Goal: Communication & Community: Answer question/provide support

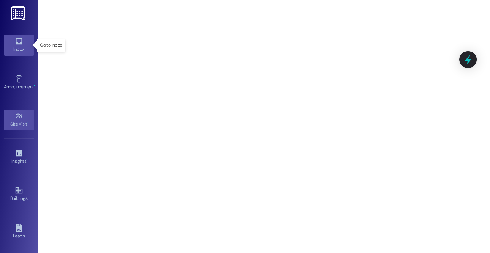
click at [19, 51] on div "Inbox" at bounding box center [19, 50] width 38 height 8
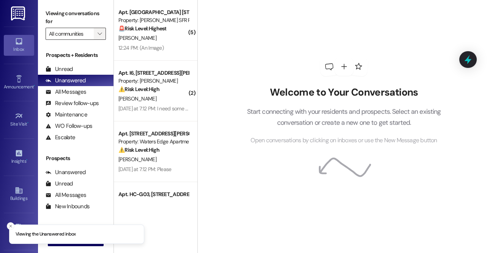
click at [101, 32] on icon "" at bounding box center [100, 34] width 4 height 6
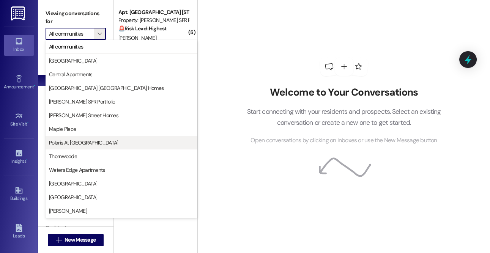
click at [73, 145] on span "Polaris At [GEOGRAPHIC_DATA]" at bounding box center [83, 143] width 69 height 8
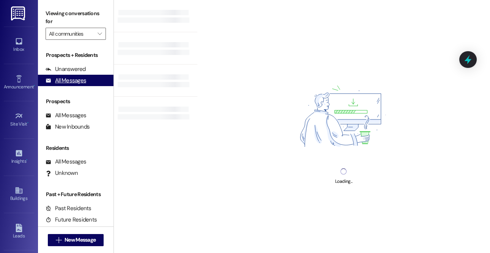
type input "Polaris At [GEOGRAPHIC_DATA]"
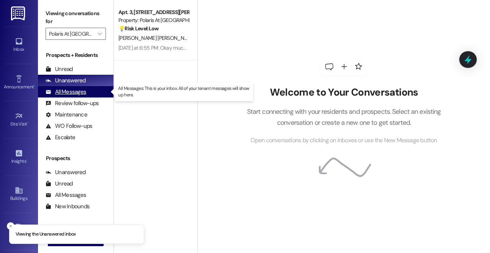
click at [76, 92] on div "All Messages" at bounding box center [66, 92] width 41 height 8
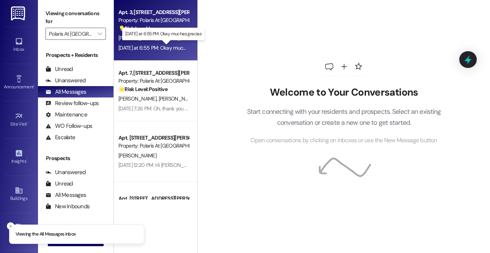
click at [162, 45] on div "[DATE] at 6:55 PM: Okay muchas gracias [DATE] at 6:55 PM: Okay muchas gracias" at bounding box center [163, 47] width 90 height 7
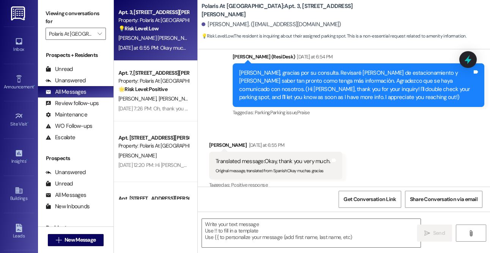
type textarea "Fetching suggested responses. Please feel free to read through the conversation…"
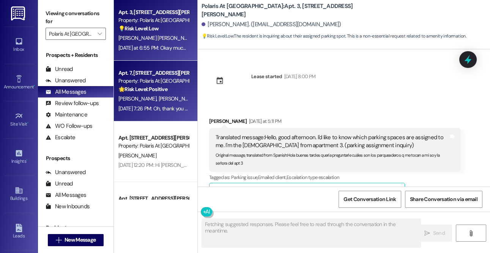
click at [172, 96] on div "[PERSON_NAME] [PERSON_NAME]" at bounding box center [154, 98] width 72 height 9
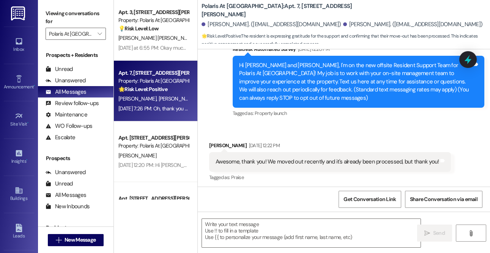
scroll to position [74, 0]
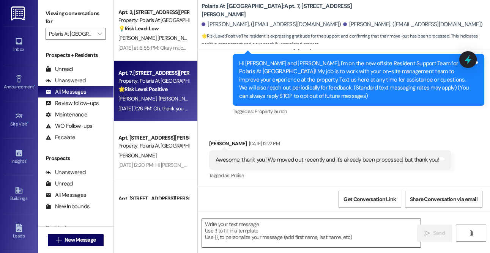
type textarea "Fetching suggested responses. Please feel free to read through the conversation…"
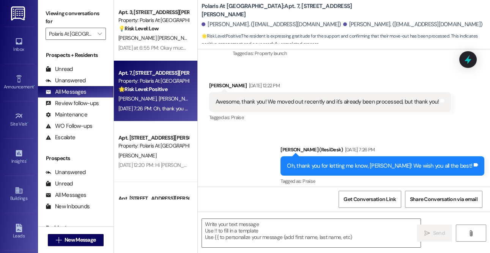
scroll to position [138, 0]
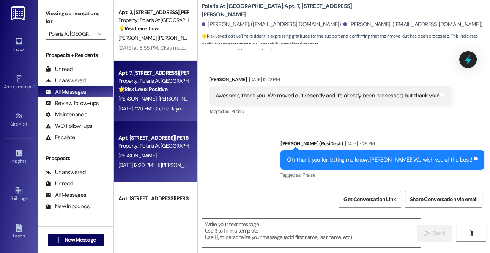
click at [164, 141] on div "Apt. [STREET_ADDRESS][PERSON_NAME]" at bounding box center [153, 138] width 70 height 8
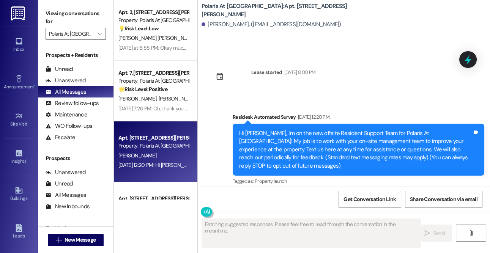
scroll to position [10, 0]
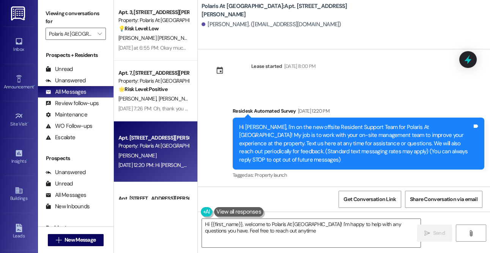
type textarea "Hi {{first_name}}, welcome to Polaris At [GEOGRAPHIC_DATA]! I'm happy to help w…"
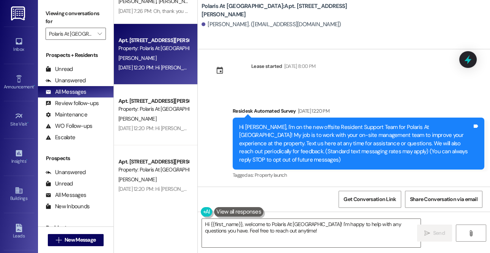
scroll to position [110, 0]
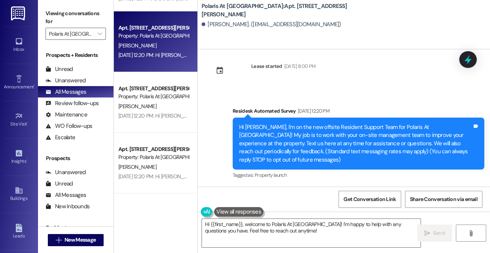
click at [152, 102] on div "[PERSON_NAME]" at bounding box center [154, 106] width 72 height 9
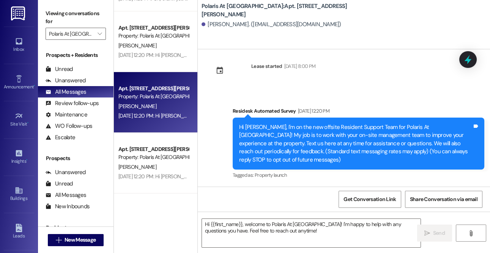
type textarea "Fetching suggested responses. Please feel free to read through the conversation…"
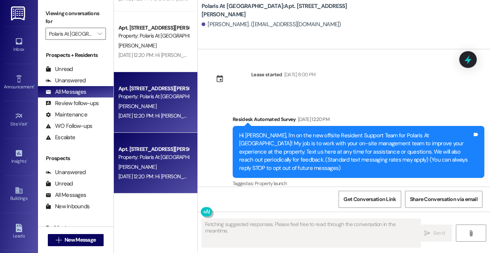
click at [151, 141] on div "Apt. 15, [STREET_ADDRESS][PERSON_NAME] Property: Polaris At Cumming [PERSON_NAM…" at bounding box center [156, 163] width 84 height 61
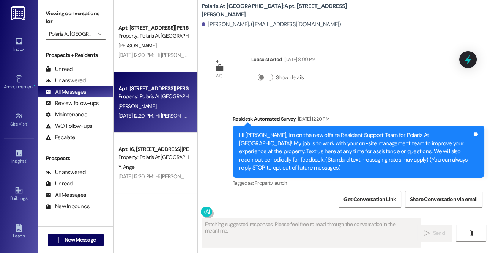
scroll to position [149, 0]
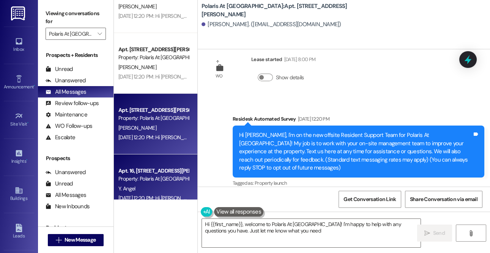
type textarea "Hi {{first_name}}, welcome to Polaris At [GEOGRAPHIC_DATA]! I'm happy to help w…"
click at [154, 157] on div "Apt. 16, [STREET_ADDRESS][PERSON_NAME] Property: Polaris At [GEOGRAPHIC_DATA] Y…" at bounding box center [156, 185] width 84 height 61
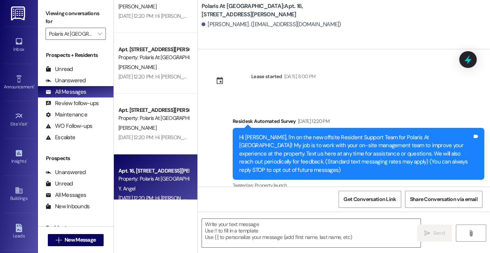
type textarea "Fetching suggested responses. Please feel free to read through the conversation…"
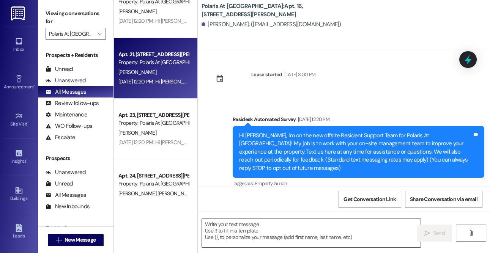
scroll to position [368, 0]
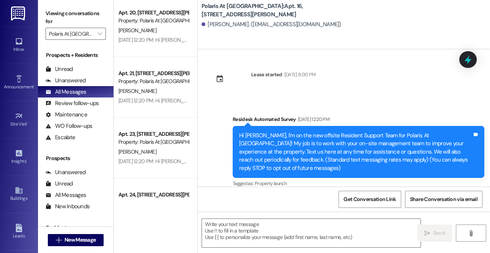
click at [156, 69] on div "Apt. 21, [STREET_ADDRESS][PERSON_NAME]" at bounding box center [153, 73] width 70 height 8
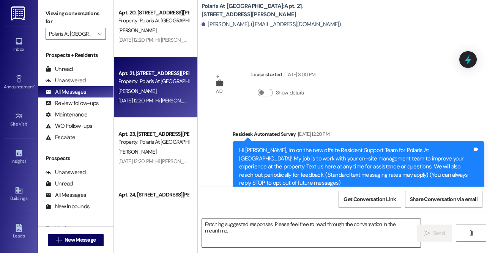
scroll to position [17, 0]
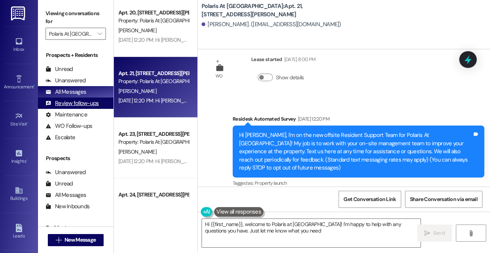
type textarea "Hi {{first_name}}, welcome to Polaris at [GEOGRAPHIC_DATA]! I'm happy to help w…"
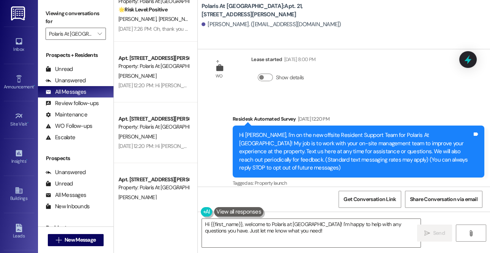
scroll to position [0, 0]
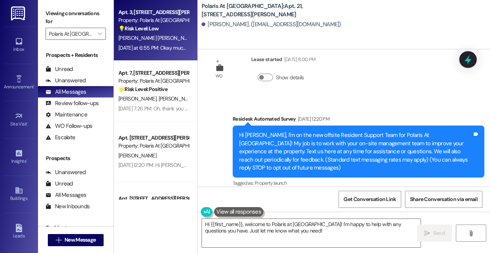
click at [152, 41] on span "[PERSON_NAME] [PERSON_NAME]" at bounding box center [156, 38] width 77 height 7
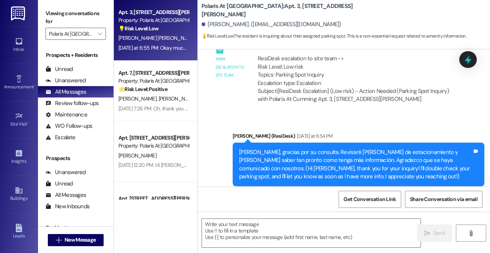
type textarea "Fetching suggested responses. Please feel free to read through the conversation…"
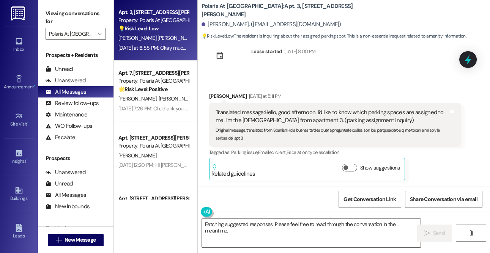
scroll to position [30, 0]
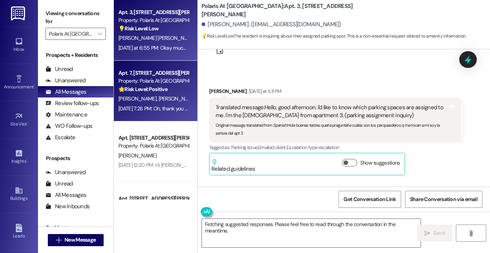
click at [159, 95] on span "[PERSON_NAME]" at bounding box center [178, 98] width 38 height 7
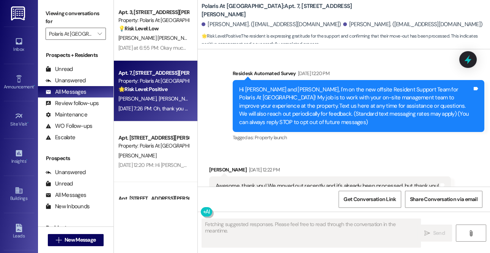
scroll to position [40, 0]
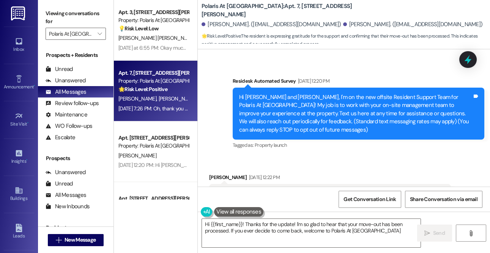
type textarea "Hi {{first_name}}! Thanks for the update! I'm so glad to hear that your move-ou…"
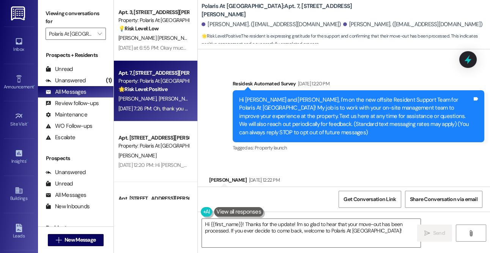
scroll to position [138, 0]
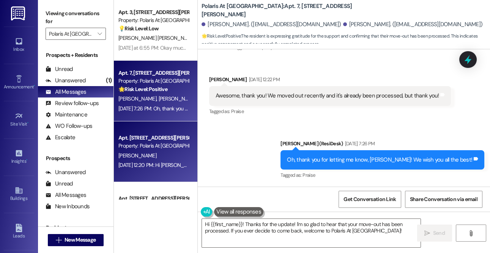
click at [152, 139] on div "Apt. [STREET_ADDRESS][PERSON_NAME]" at bounding box center [153, 138] width 70 height 8
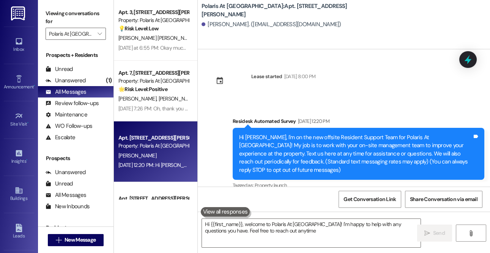
type textarea "Hi {{first_name}}, welcome to Polaris At [GEOGRAPHIC_DATA]! I'm happy to help w…"
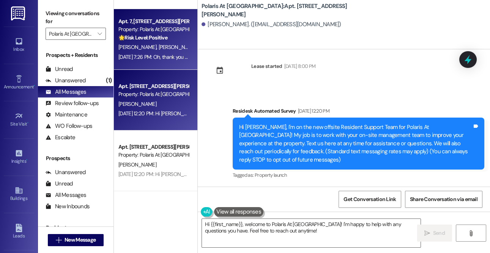
scroll to position [76, 0]
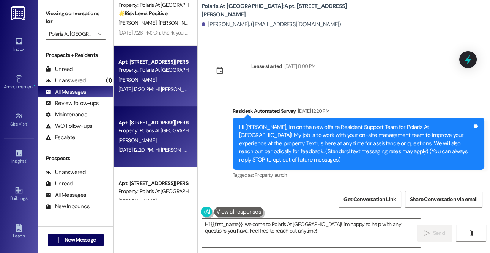
click at [158, 141] on div "[PERSON_NAME]" at bounding box center [154, 140] width 72 height 9
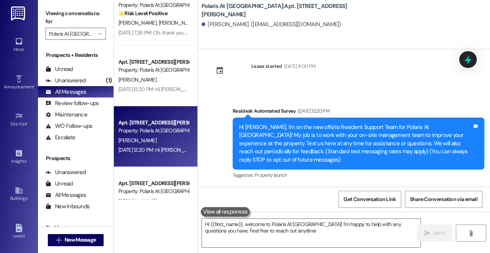
type textarea "Hi {{first_name}}, welcome to Polaris At [GEOGRAPHIC_DATA]! I'm happy to help w…"
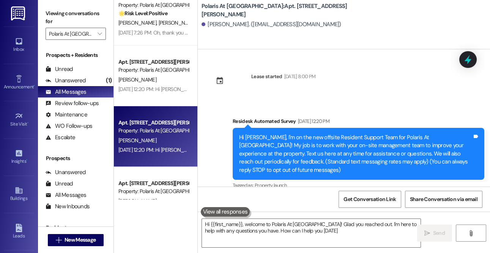
type textarea "Hi {{first_name}}, welcome to Polaris At [GEOGRAPHIC_DATA]! Glad you reached ou…"
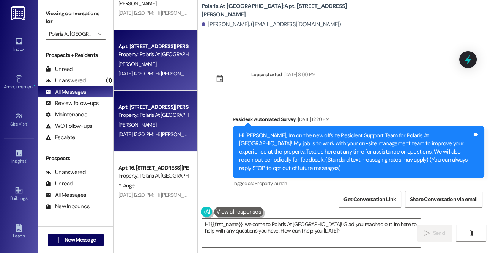
scroll to position [188, 0]
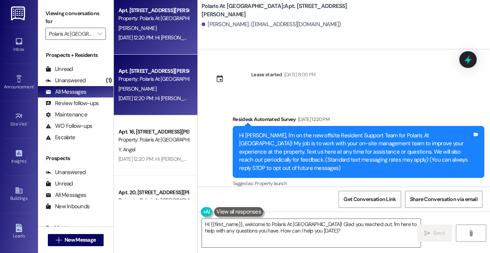
click at [158, 83] on div "Apt. 15, [STREET_ADDRESS][PERSON_NAME] Property: Polaris At [GEOGRAPHIC_DATA]" at bounding box center [154, 75] width 72 height 18
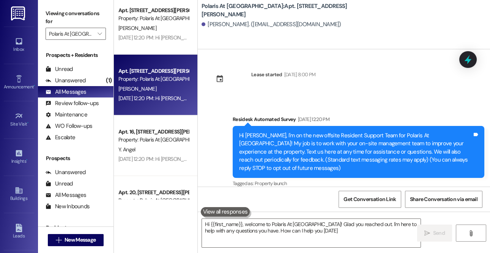
type textarea "Hi {{first_name}}, welcome to Polaris At [GEOGRAPHIC_DATA]! Glad you reached ou…"
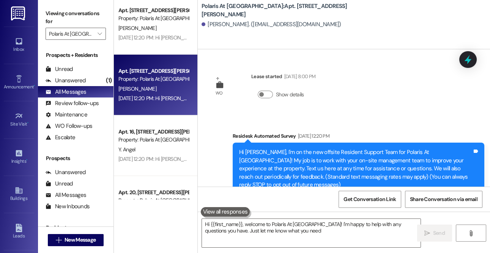
type textarea "Hi {{first_name}}, welcome to Polaris At [GEOGRAPHIC_DATA]! I'm happy to help w…"
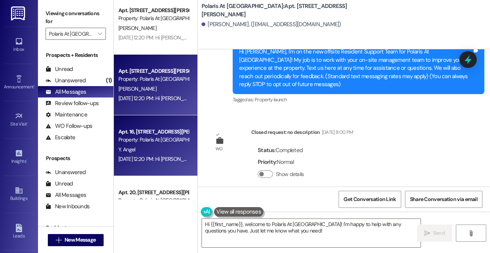
click at [169, 137] on div "Property: Polaris At [GEOGRAPHIC_DATA]" at bounding box center [153, 140] width 70 height 8
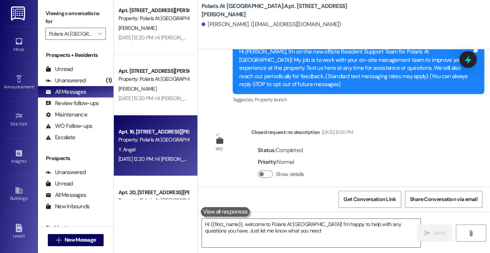
type textarea "Hi {{first_name}}, welcome to Polaris At [GEOGRAPHIC_DATA]! I'm happy to help w…"
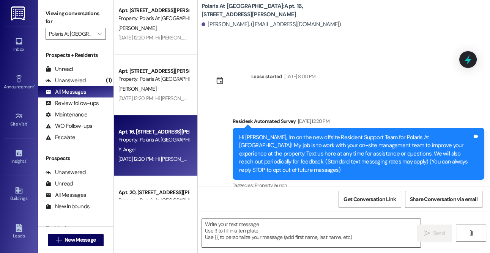
type textarea "Fetching suggested responses. Please feel free to read through the conversation…"
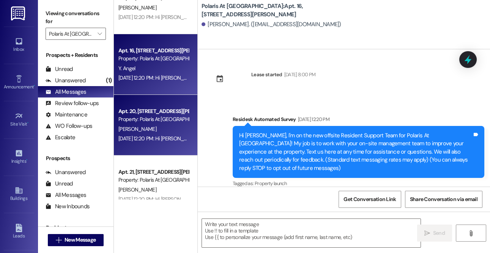
scroll to position [295, 0]
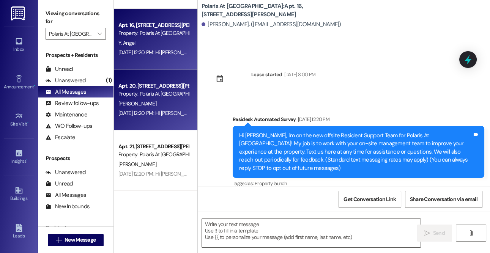
click at [143, 95] on div "Property: Polaris At [GEOGRAPHIC_DATA]" at bounding box center [153, 94] width 70 height 8
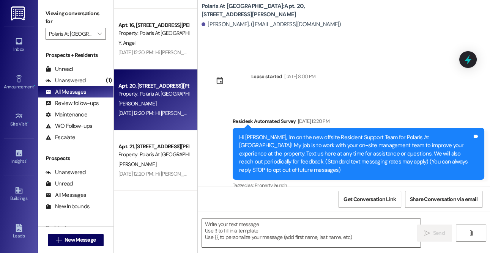
type textarea "Fetching suggested responses. Please feel free to read through the conversation…"
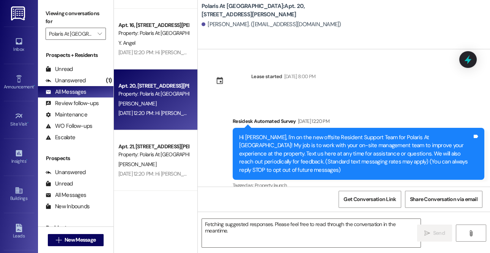
scroll to position [10, 0]
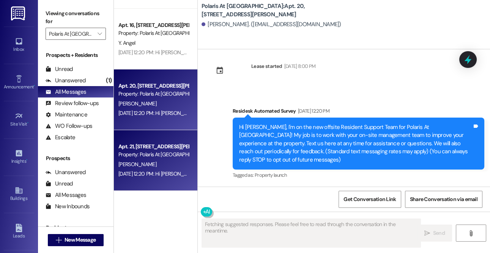
click at [160, 170] on div "[DATE] 12:20 PM: Hi [PERSON_NAME], I'm on the new offsite Resident Support Team…" at bounding box center [154, 173] width 72 height 9
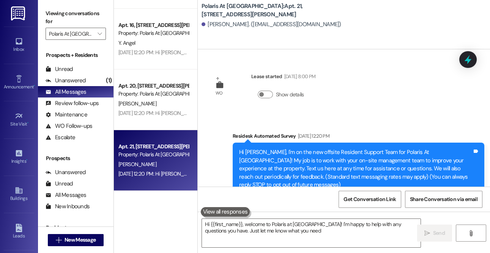
type textarea "Hi {{first_name}}, welcome to Polaris at [GEOGRAPHIC_DATA]! I'm happy to help w…"
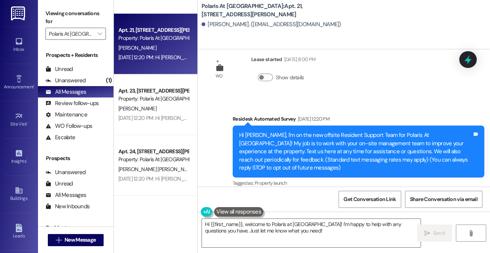
scroll to position [468, 0]
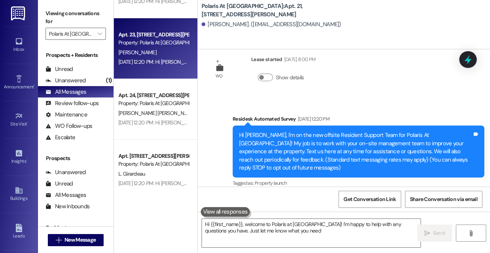
type textarea "Hi {{first_name}}, welcome to Polaris at [GEOGRAPHIC_DATA]! I'm happy to help w…"
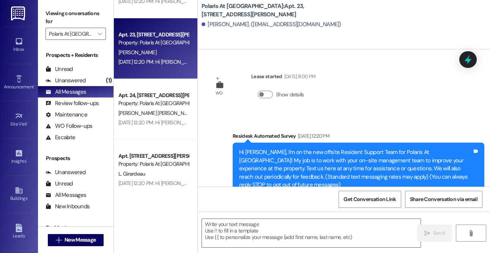
type textarea "Fetching suggested responses. Please feel free to read through the conversation…"
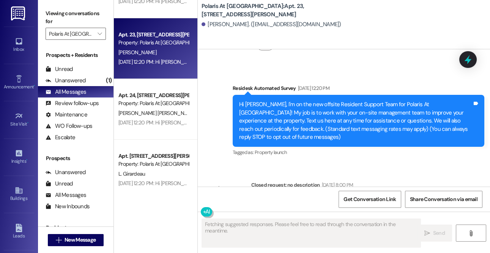
scroll to position [101, 0]
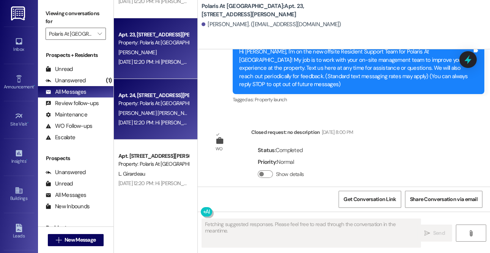
click at [175, 101] on div "Property: Polaris At [GEOGRAPHIC_DATA]" at bounding box center [153, 103] width 70 height 8
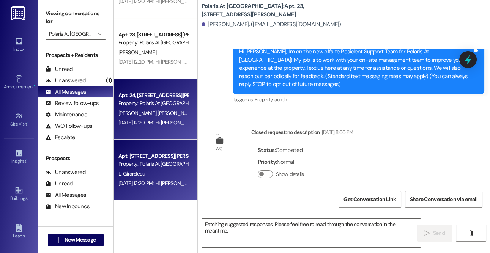
scroll to position [80, 0]
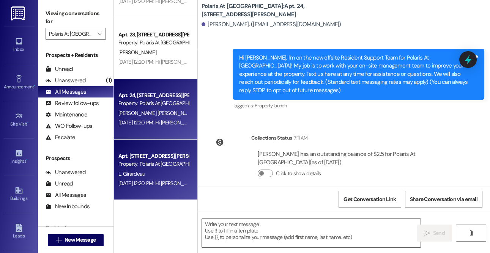
click at [159, 161] on div "Property: Polaris At [GEOGRAPHIC_DATA]" at bounding box center [153, 164] width 70 height 8
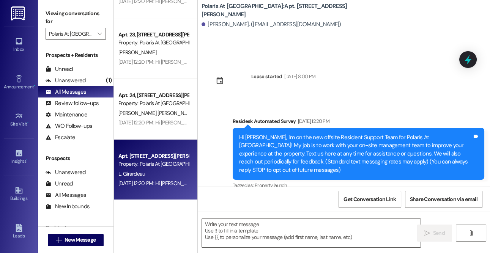
type textarea "Fetching suggested responses. Please feel free to read through the conversation…"
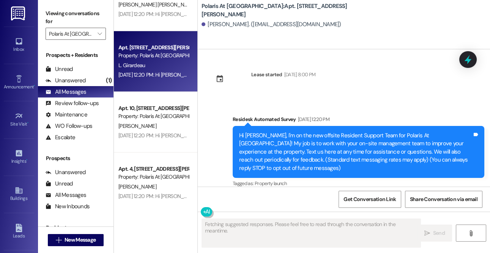
scroll to position [661, 0]
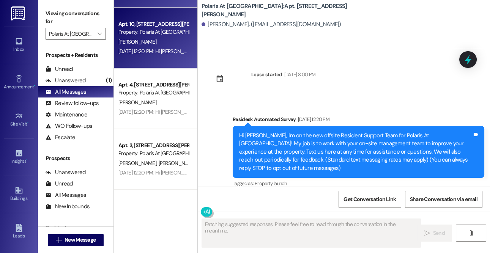
click at [133, 57] on div "Apt. 10, [STREET_ADDRESS][PERSON_NAME] Property: Polaris At [GEOGRAPHIC_DATA] […" at bounding box center [156, 38] width 84 height 61
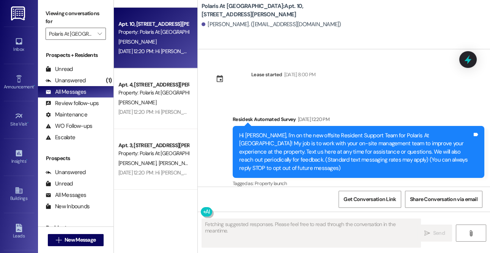
scroll to position [80, 0]
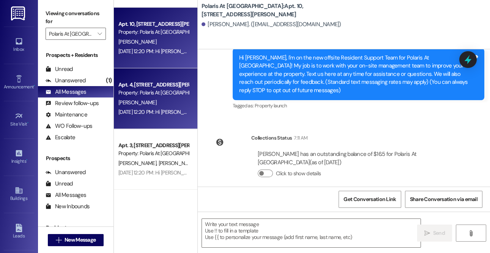
click at [148, 87] on div "Apt. 4, [STREET_ADDRESS][PERSON_NAME]" at bounding box center [153, 85] width 70 height 8
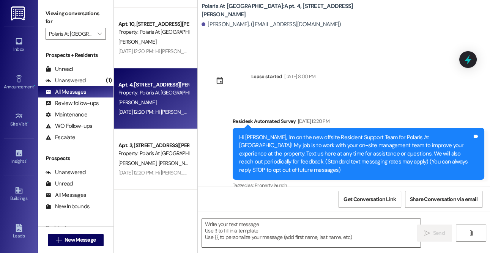
type textarea "Fetching suggested responses. Please feel free to read through the conversation…"
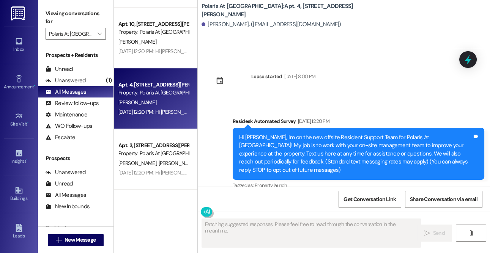
scroll to position [10, 0]
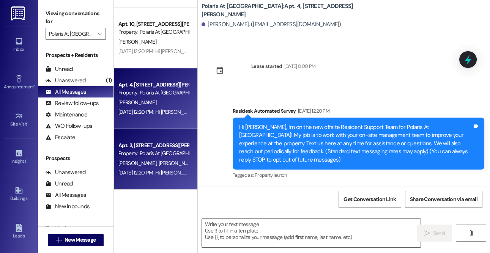
click at [159, 164] on span "[PERSON_NAME] [PERSON_NAME]" at bounding box center [197, 163] width 77 height 7
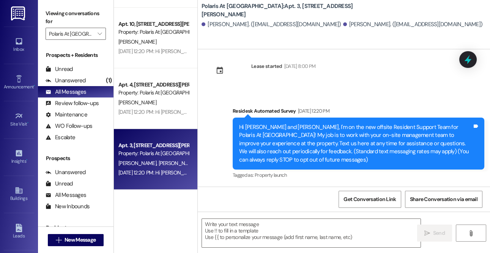
type textarea "Fetching suggested responses. Please feel free to read through the conversation…"
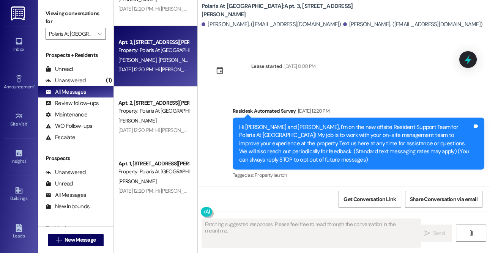
scroll to position [773, 0]
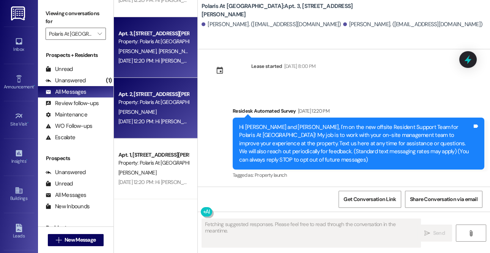
click at [151, 95] on div "Apt. 2, [STREET_ADDRESS][PERSON_NAME]" at bounding box center [153, 94] width 70 height 8
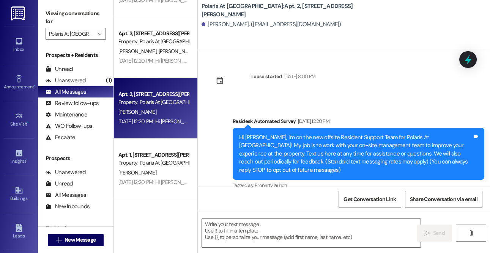
scroll to position [2, 0]
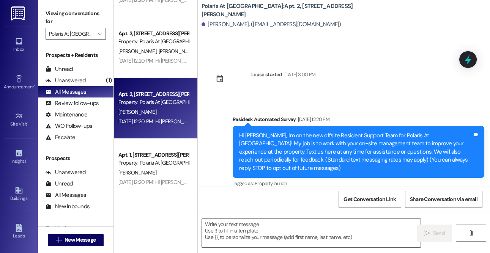
type textarea "Fetching suggested responses. Please feel free to read through the conversation…"
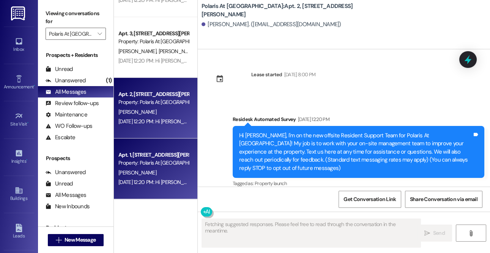
click at [152, 152] on div "Apt. 1, [STREET_ADDRESS][PERSON_NAME]" at bounding box center [153, 155] width 70 height 8
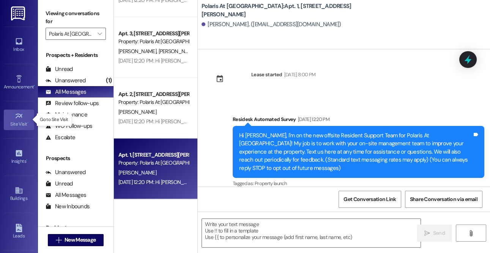
click at [14, 130] on link "Site Visit •" at bounding box center [19, 120] width 30 height 21
